Goal: Transaction & Acquisition: Purchase product/service

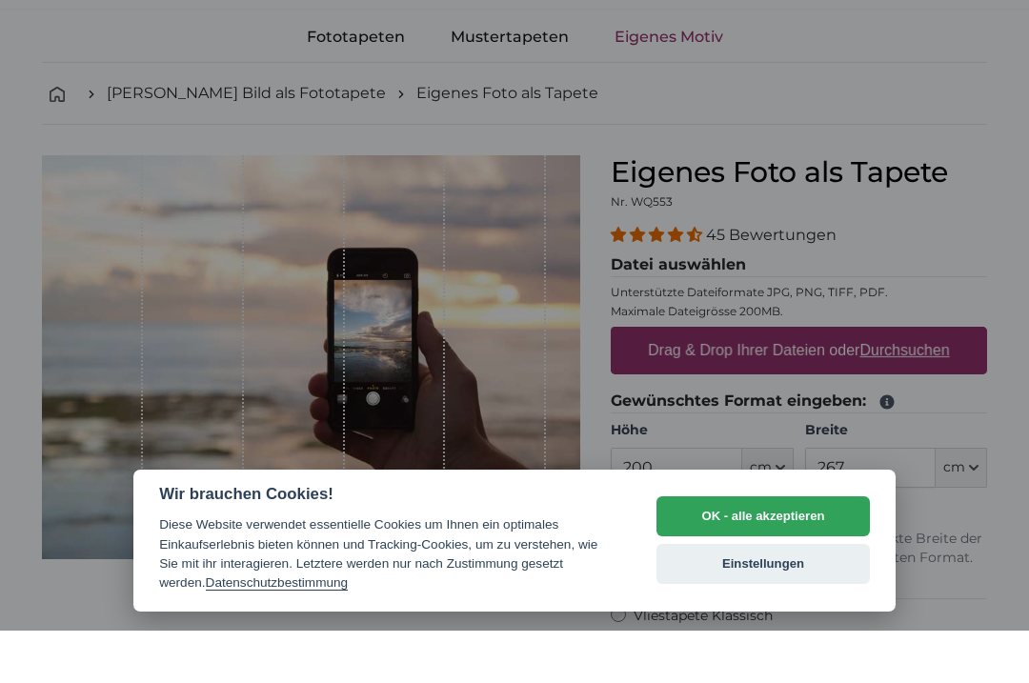
scroll to position [42, 0]
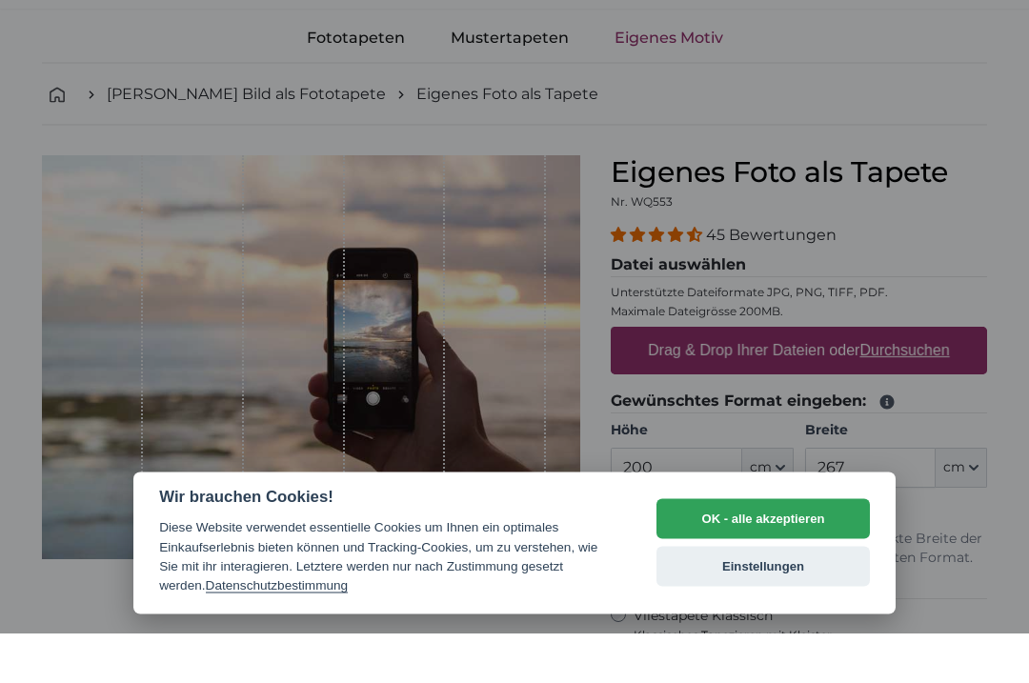
click at [794, 623] on button "Einstellungen" at bounding box center [763, 617] width 213 height 40
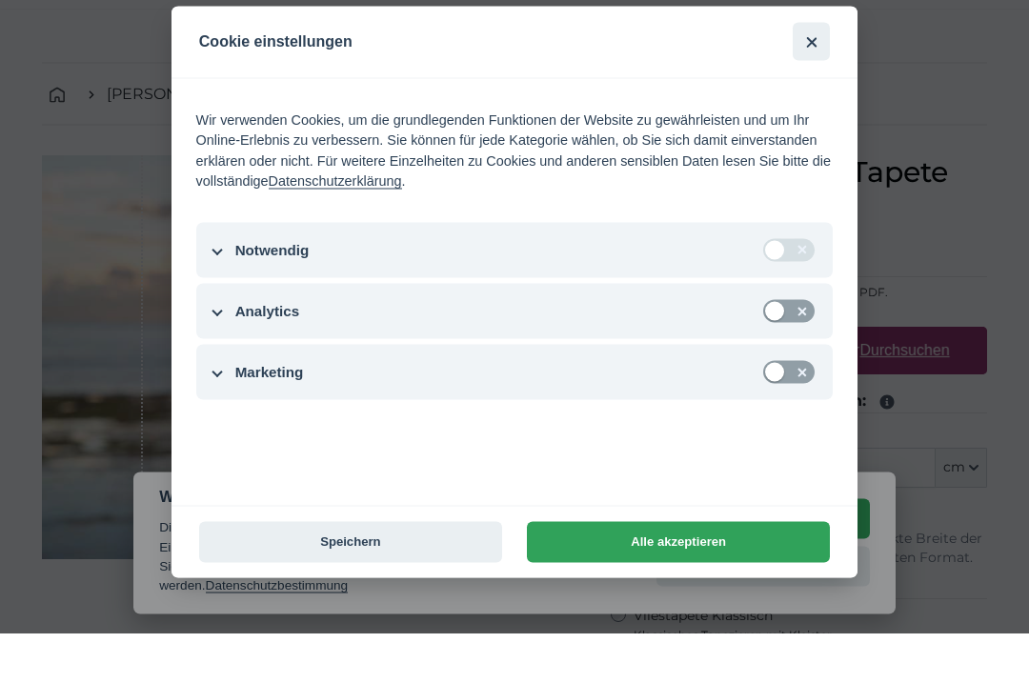
scroll to position [92, 0]
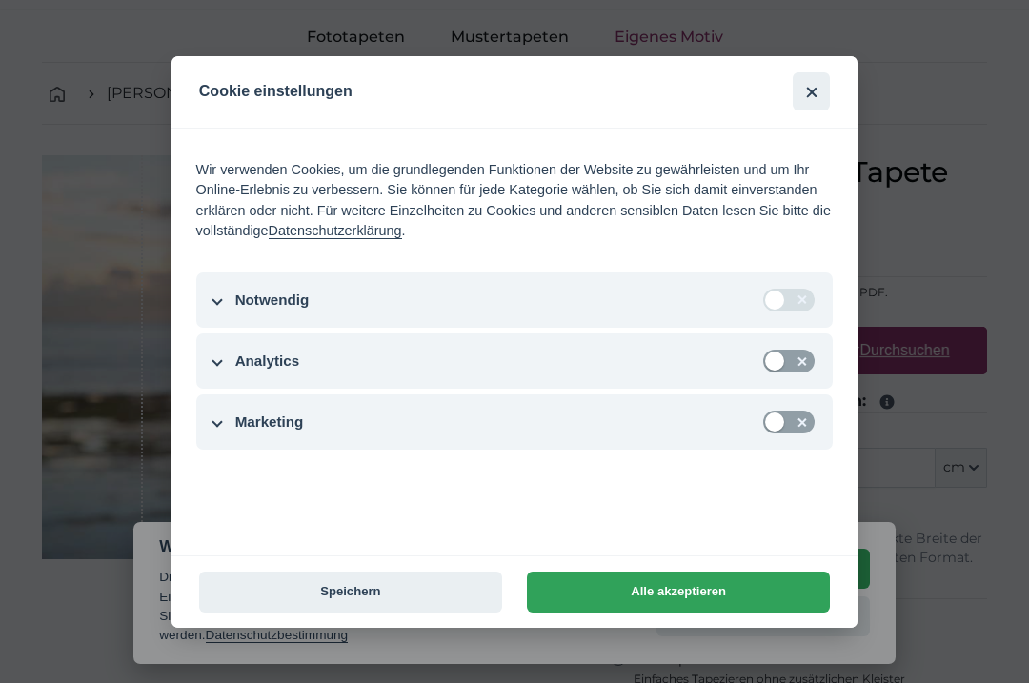
click at [454, 613] on button "Speichern" at bounding box center [350, 592] width 303 height 41
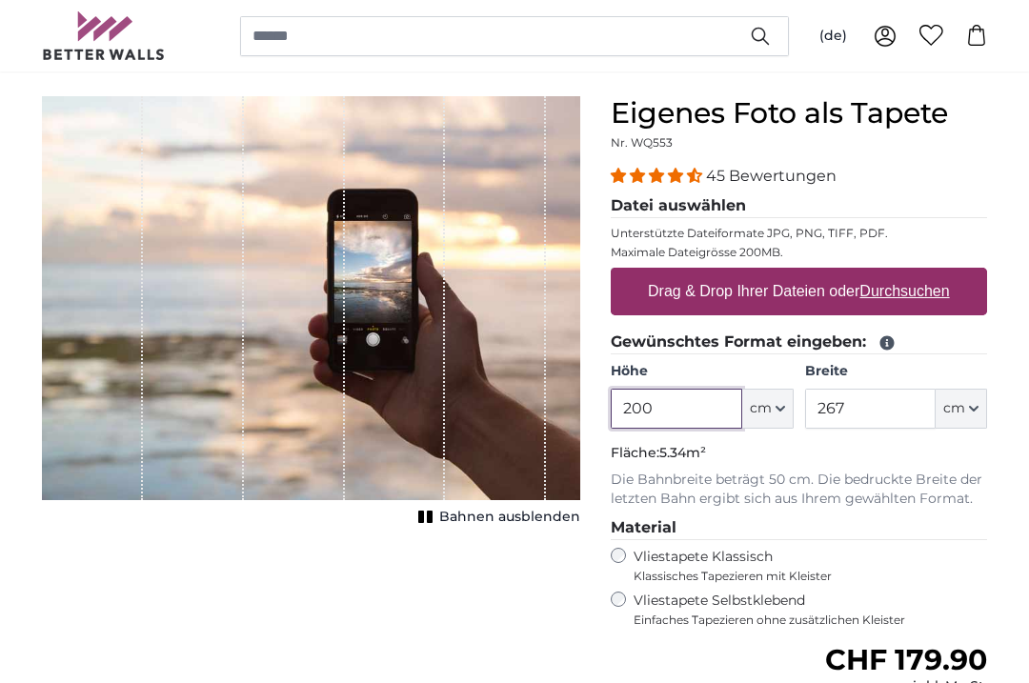
scroll to position [131, 0]
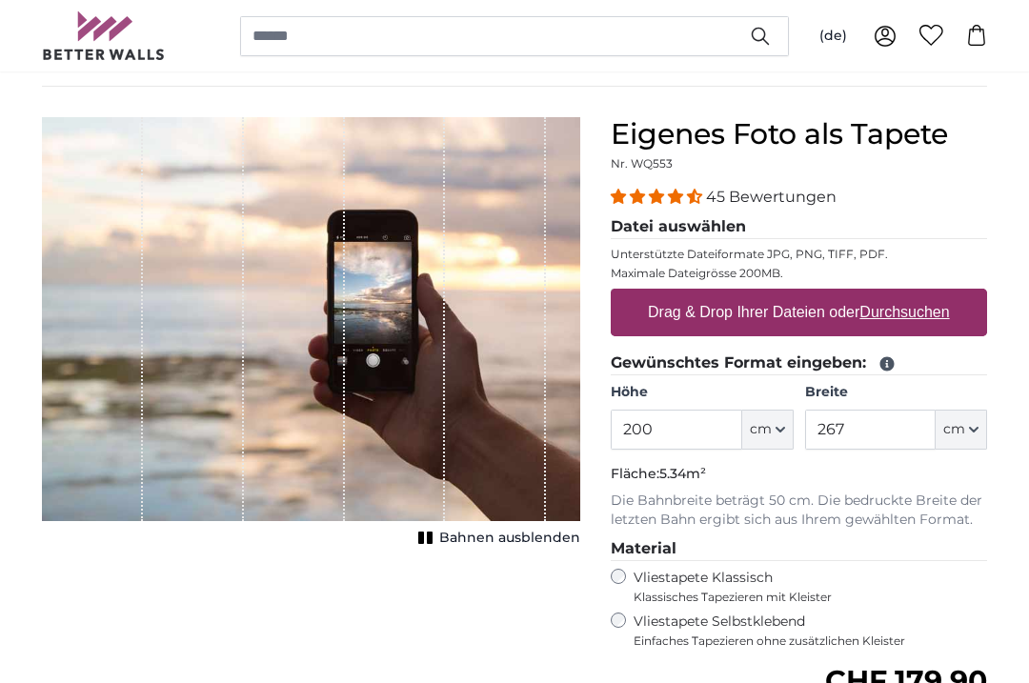
click at [913, 315] on u "Durchsuchen" at bounding box center [905, 312] width 90 height 16
click at [913, 294] on input "Drag & Drop Ihrer Dateien oder Durchsuchen" at bounding box center [799, 292] width 376 height 6
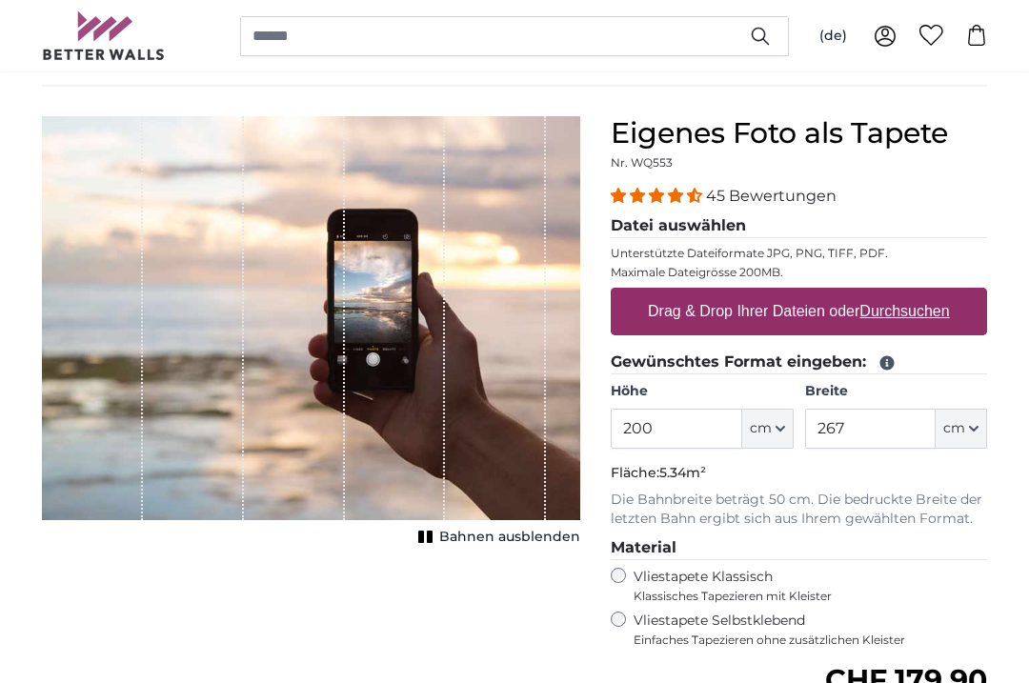
type input "**********"
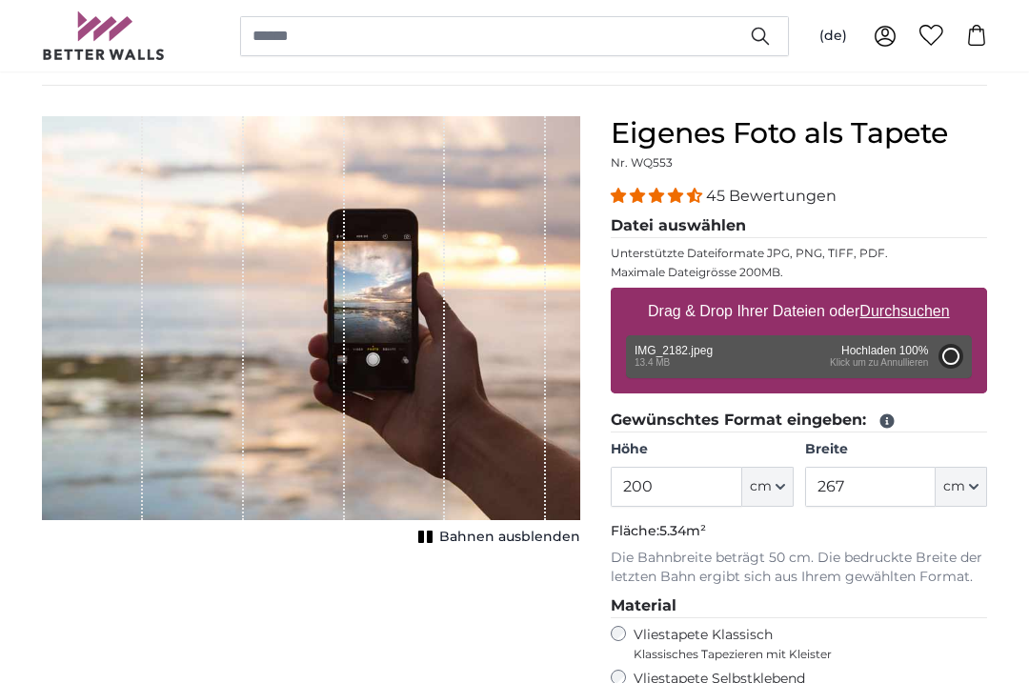
type input "150"
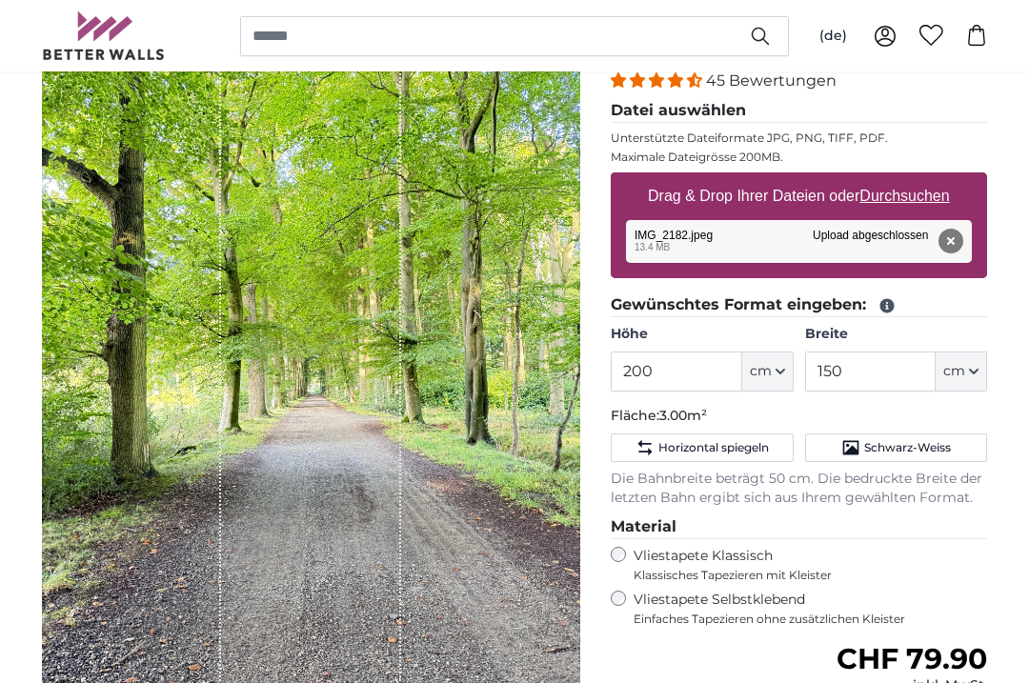
scroll to position [241, 0]
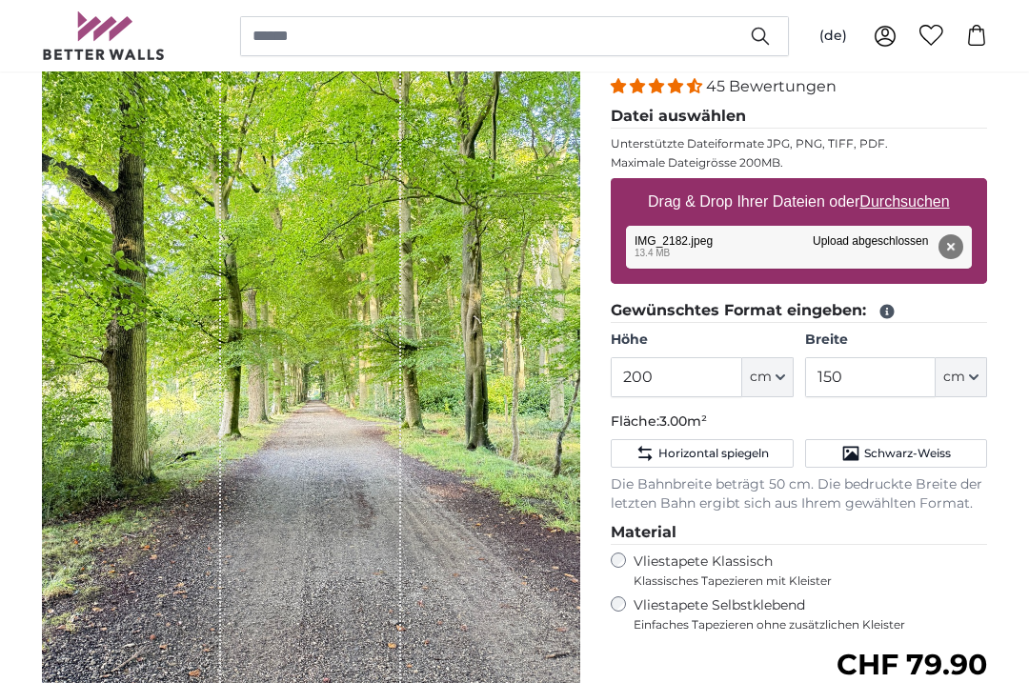
click at [770, 374] on span "cm" at bounding box center [761, 377] width 22 height 19
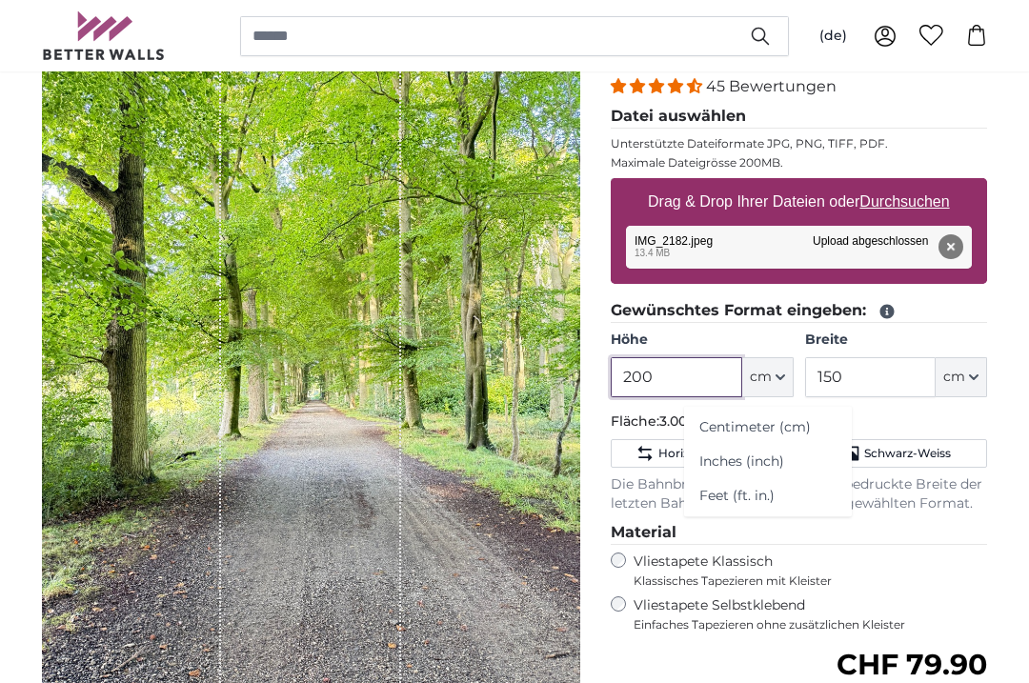
click at [658, 367] on input "200" at bounding box center [676, 377] width 131 height 40
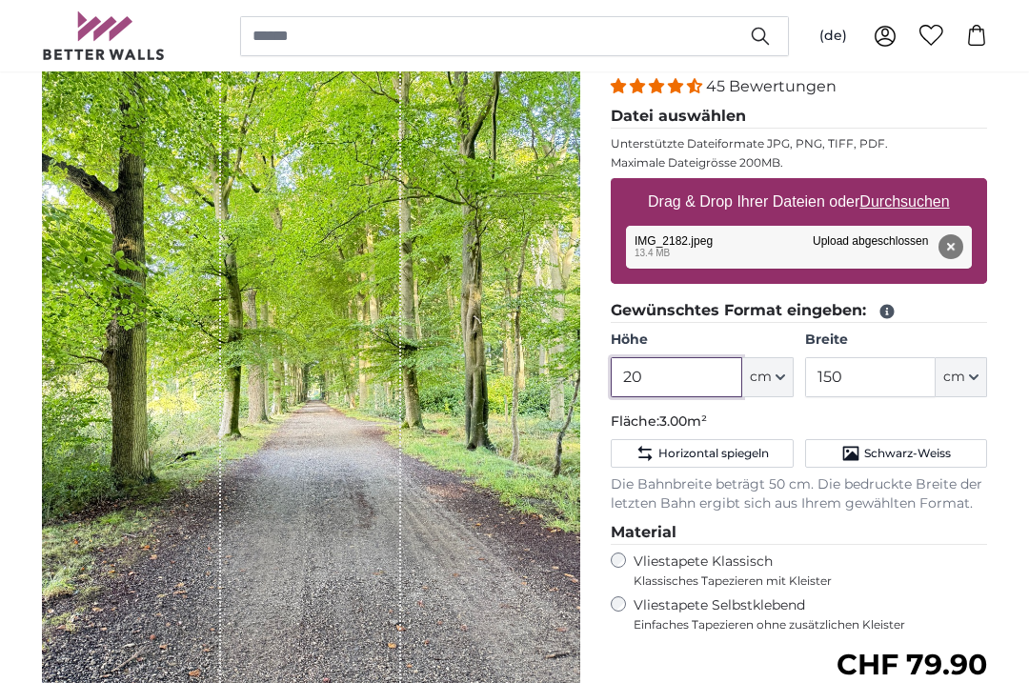
type input "2"
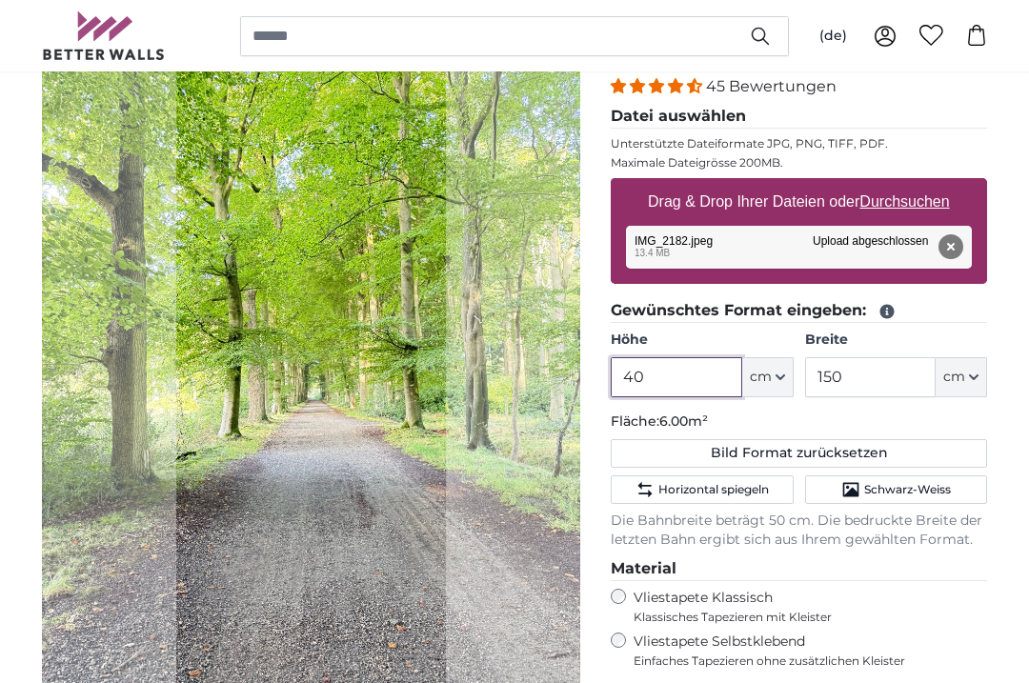
type input "4"
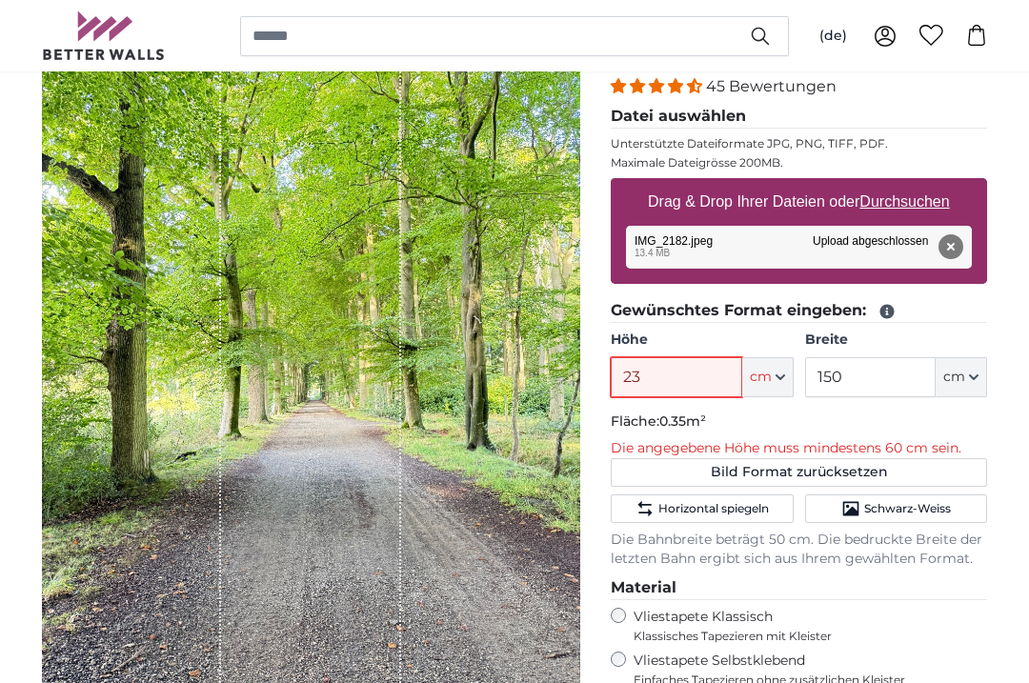
type input "230"
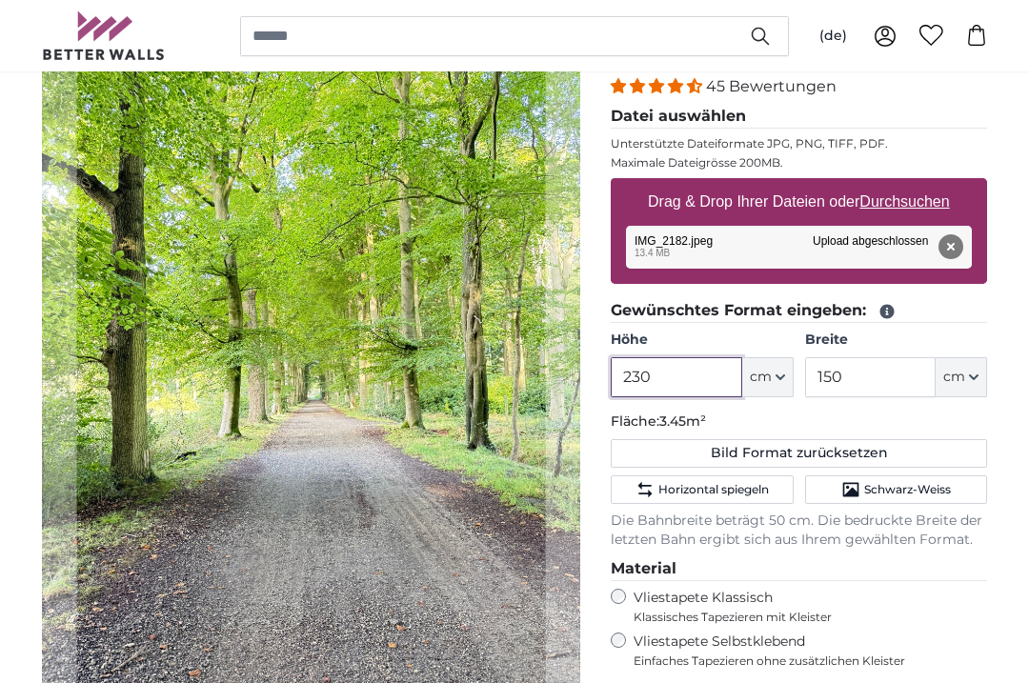
type input "230"
click at [847, 370] on input "150" at bounding box center [870, 377] width 131 height 40
type input "1"
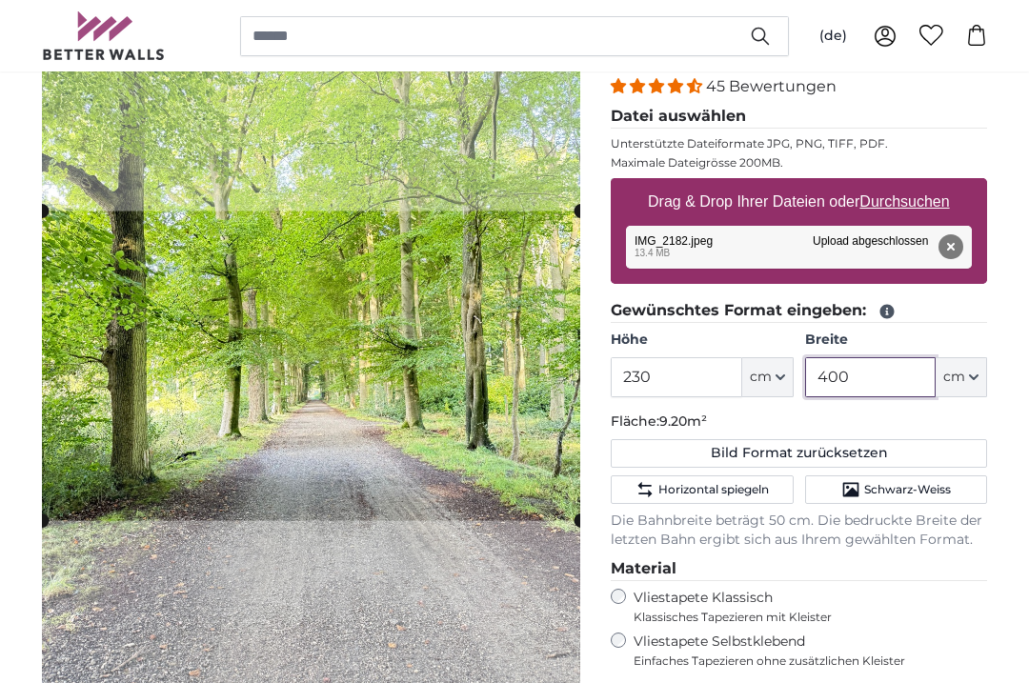
type input "400"
click at [984, 623] on fieldset "Material Vliestapete Klassisch Klassisches Tapezieren mit Kleister Vliestapete …" at bounding box center [799, 612] width 376 height 111
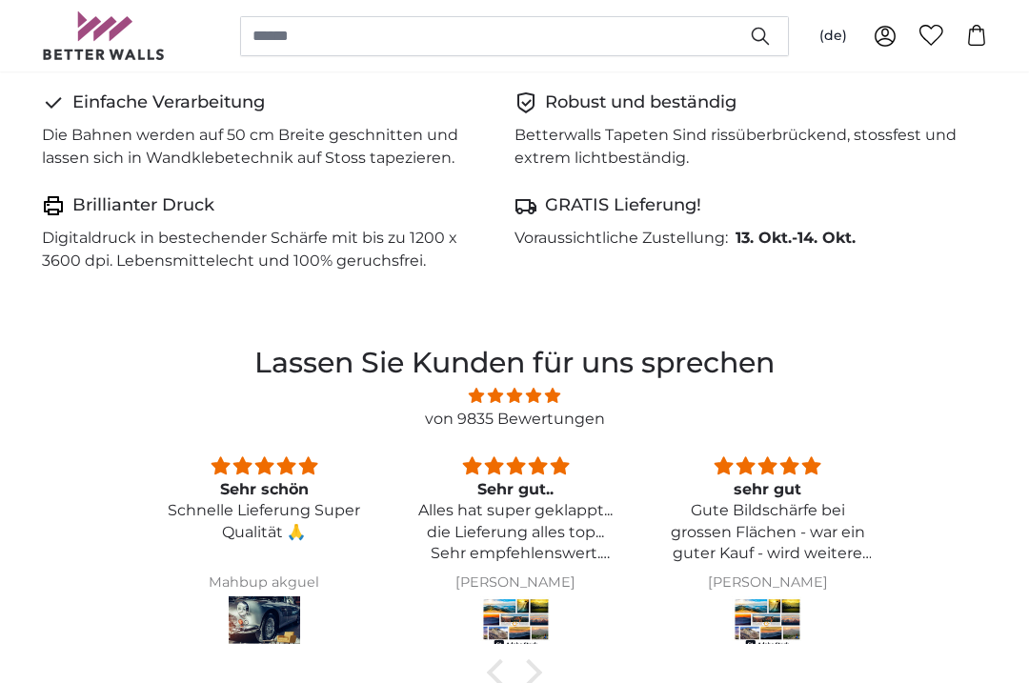
scroll to position [1322, 0]
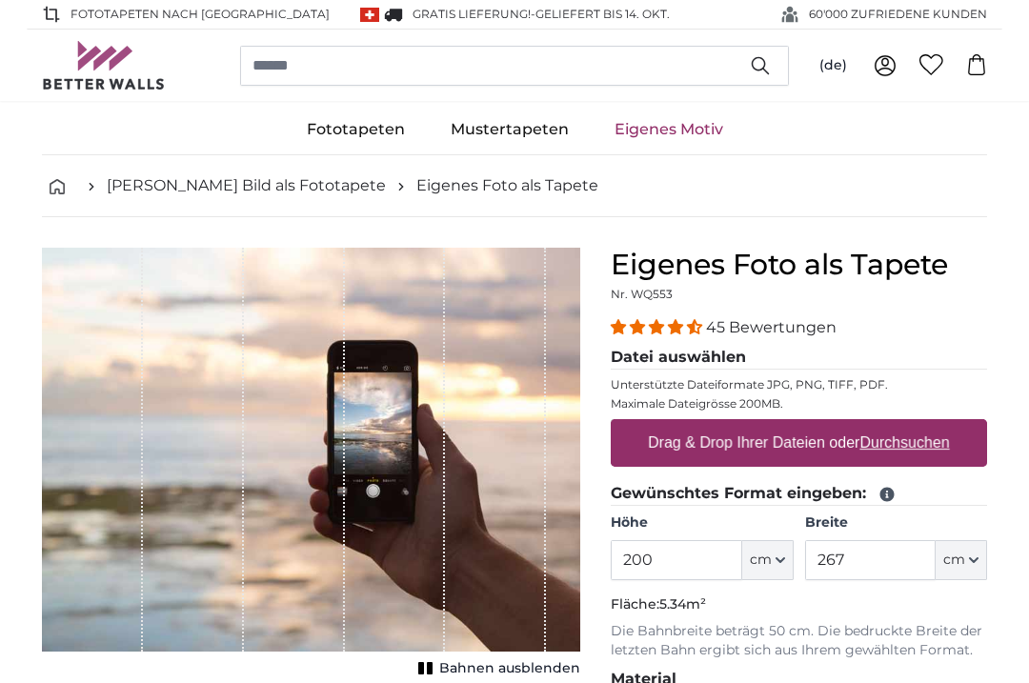
click at [906, 430] on label "Drag & Drop Ihrer Dateien oder Durchsuchen" at bounding box center [798, 443] width 317 height 38
click at [906, 425] on input "Drag & Drop Ihrer Dateien oder Durchsuchen" at bounding box center [799, 422] width 376 height 6
type input "**********"
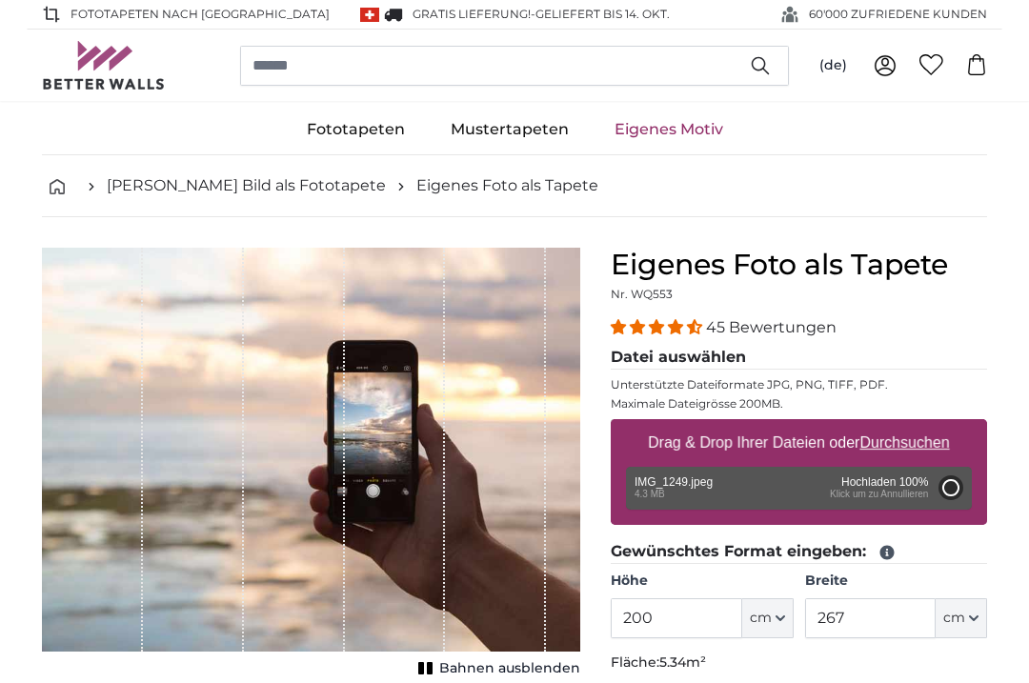
type input "150"
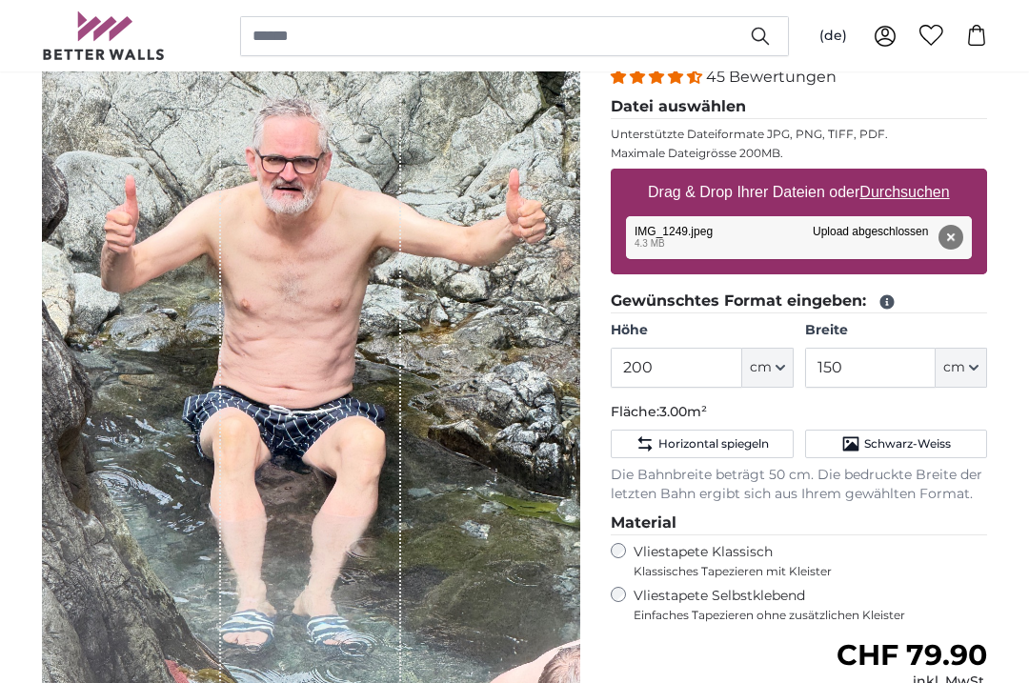
scroll to position [247, 0]
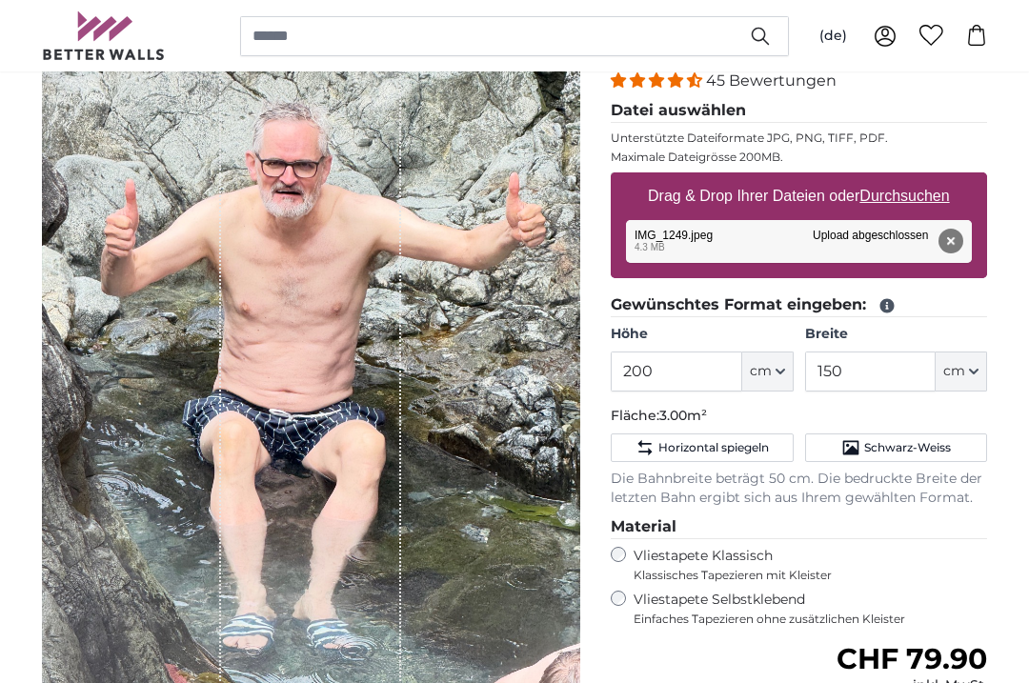
click at [767, 362] on span "cm" at bounding box center [761, 371] width 22 height 19
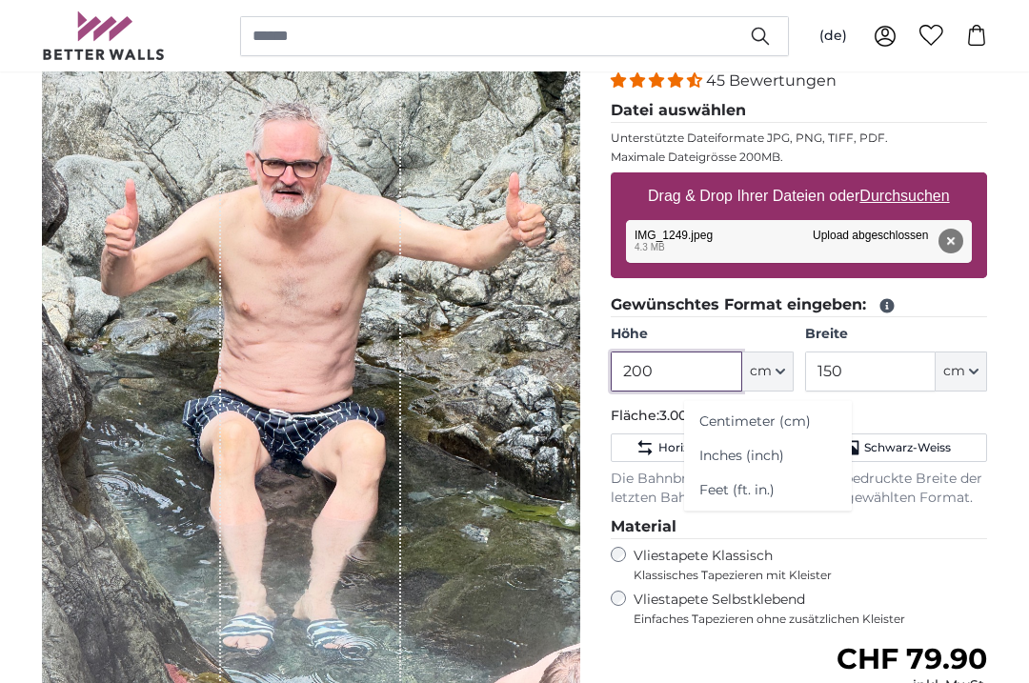
click at [654, 372] on input "200" at bounding box center [676, 372] width 131 height 40
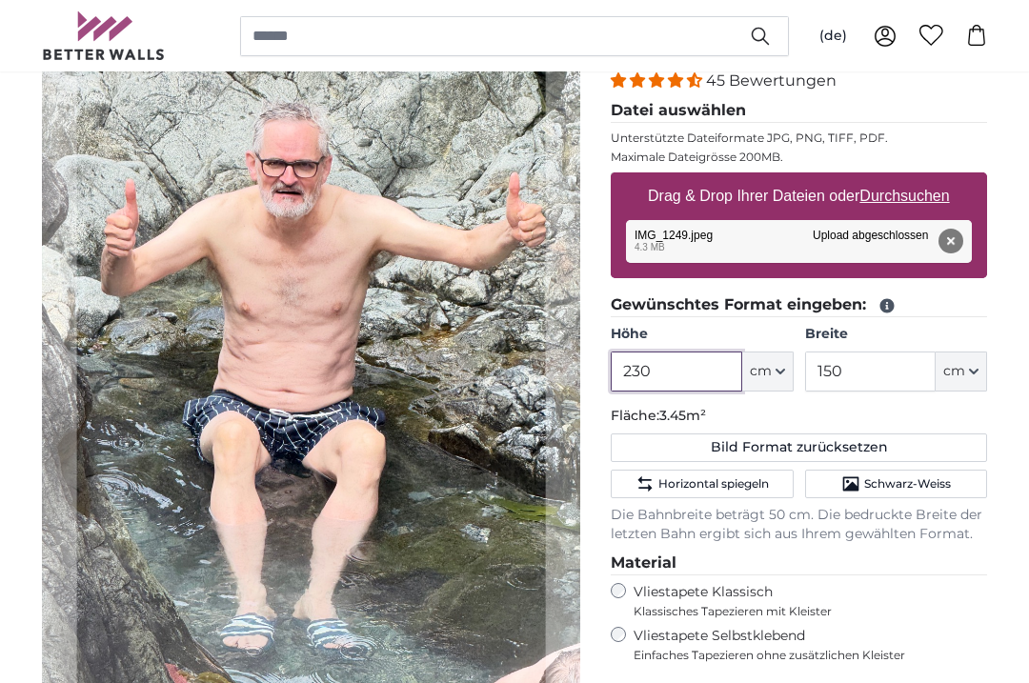
type input "230"
click at [839, 374] on input "150" at bounding box center [870, 372] width 131 height 40
type input "1"
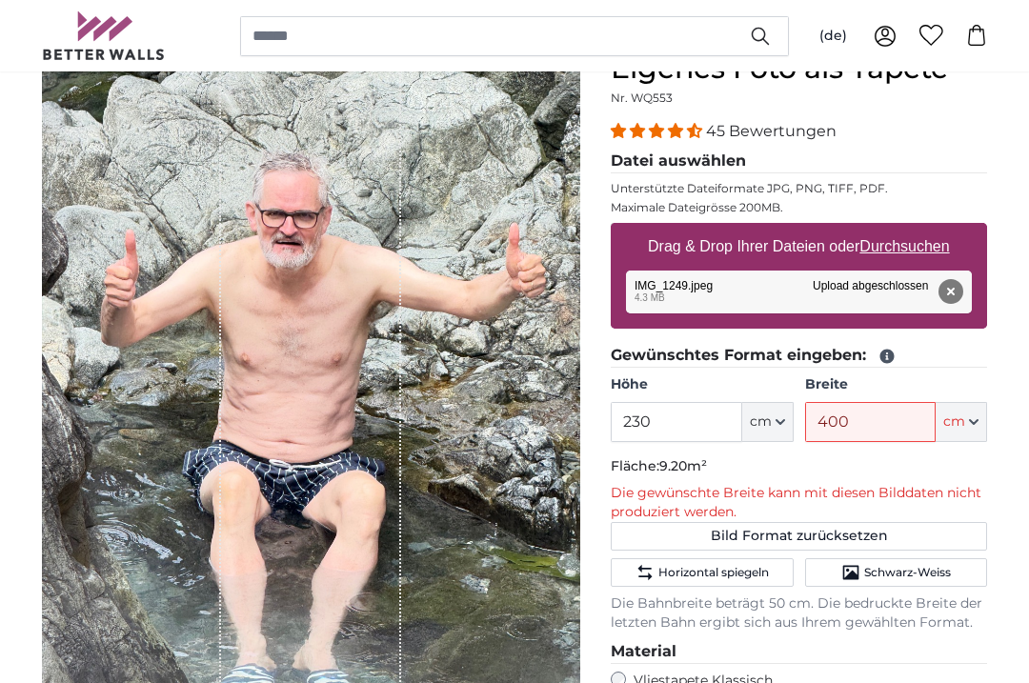
scroll to position [195, 0]
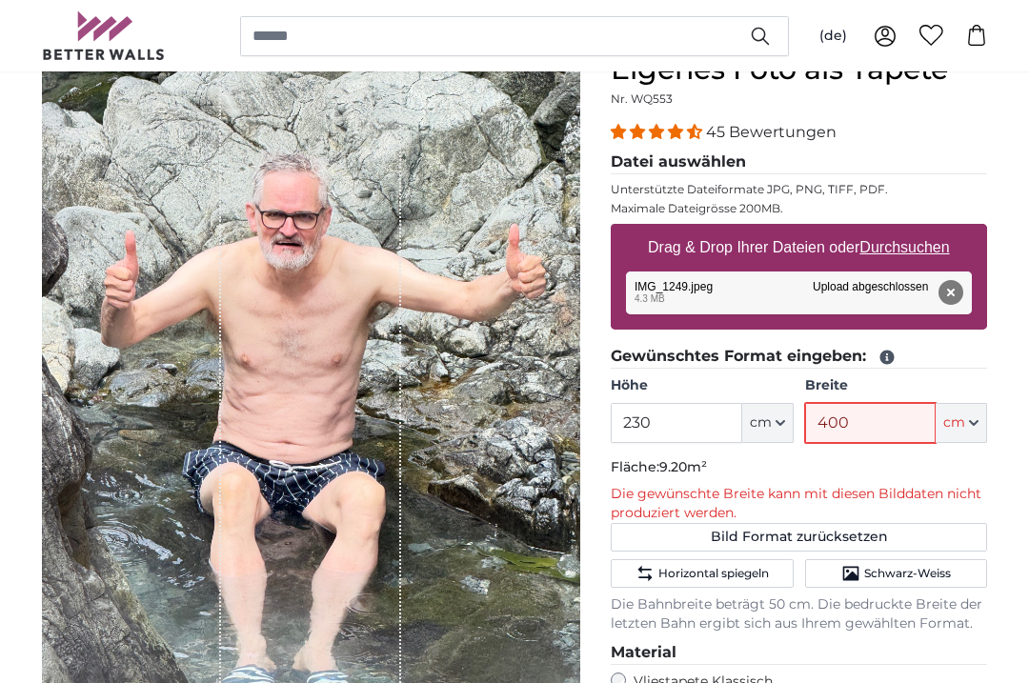
click at [862, 425] on input "400" at bounding box center [870, 423] width 131 height 40
type input "4"
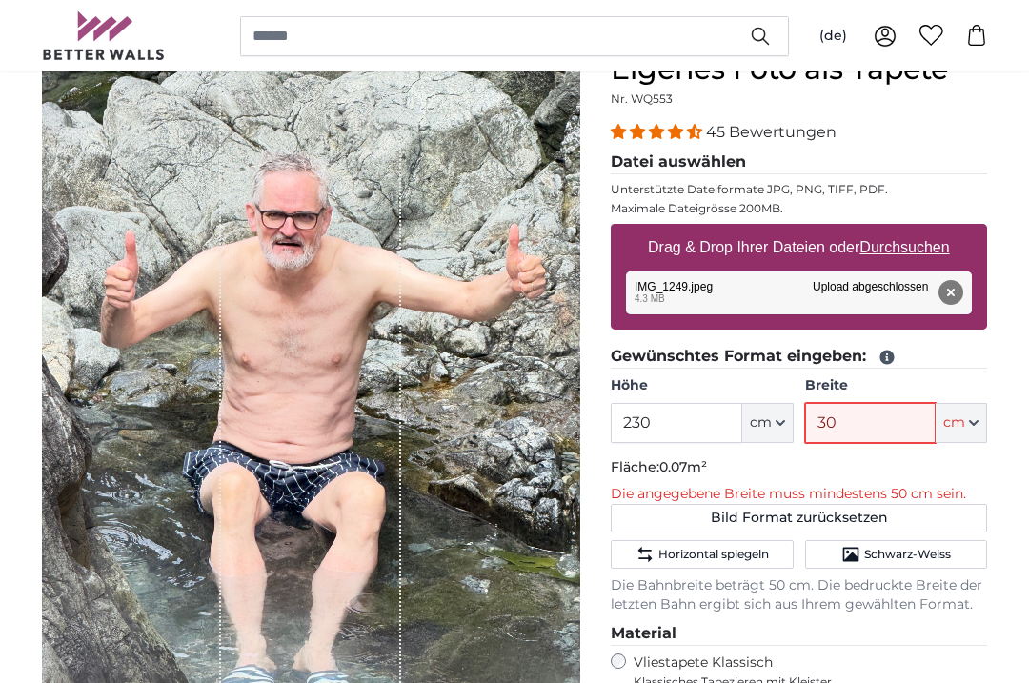
type input "300"
